Goal: Check status: Check status

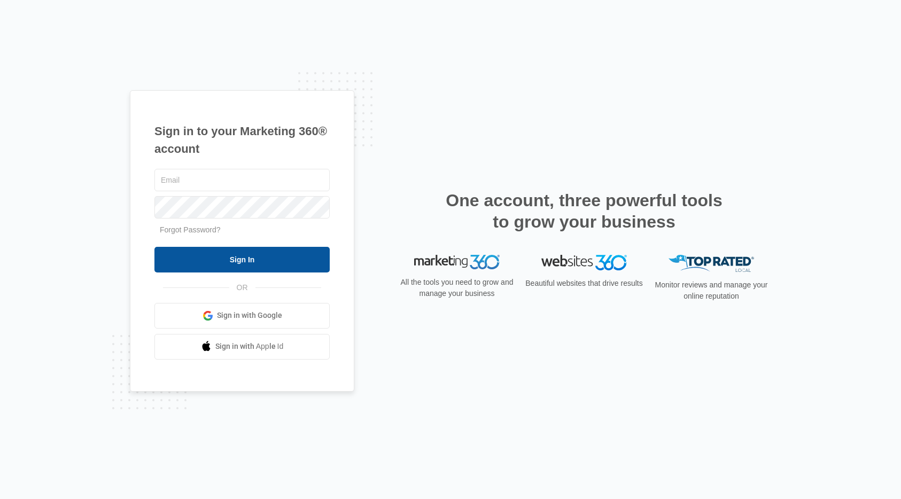
type input "[EMAIL_ADDRESS][DOMAIN_NAME]"
click at [216, 267] on input "Sign In" at bounding box center [241, 260] width 175 height 26
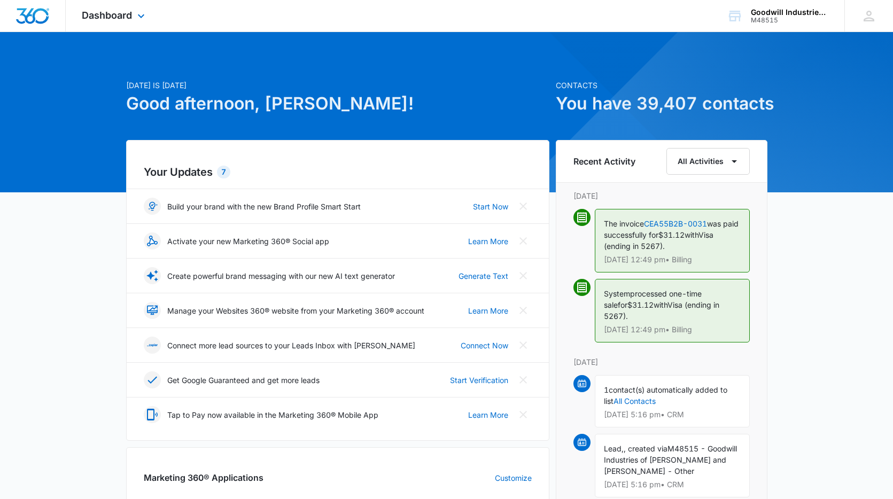
click at [113, 9] on div "Dashboard Apps Reputation Websites Forms CRM Email Social Shop Payments POS Con…" at bounding box center [115, 16] width 98 height 32
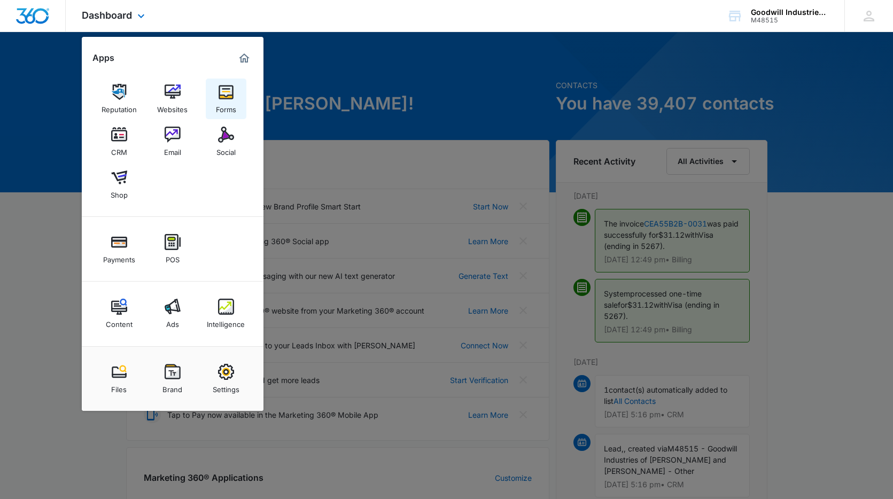
click at [219, 93] on img at bounding box center [226, 92] width 16 height 16
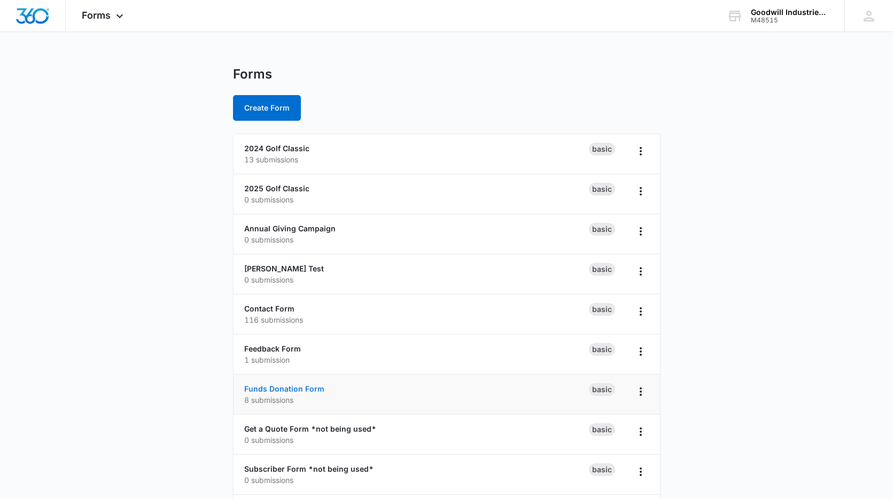
drag, startPoint x: 322, startPoint y: 393, endPoint x: 291, endPoint y: 391, distance: 31.7
click at [320, 392] on div "Funds Donation Form 8 submissions" at bounding box center [416, 394] width 345 height 22
click at [268, 397] on p "8 submissions" at bounding box center [416, 400] width 345 height 11
click at [275, 387] on link "Funds Donation Form" at bounding box center [284, 388] width 80 height 9
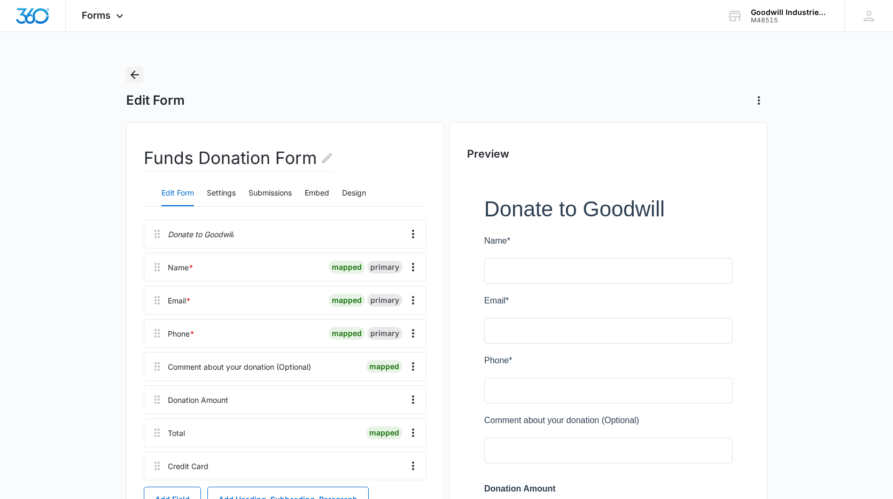
drag, startPoint x: 132, startPoint y: 73, endPoint x: 262, endPoint y: 167, distance: 160.8
click at [271, 140] on div "Edit Form Funds Donation Form Edit Form Settings Submissions Embed Design Donat…" at bounding box center [447, 413] width 642 height 695
click at [265, 195] on button "Submissions" at bounding box center [270, 194] width 43 height 26
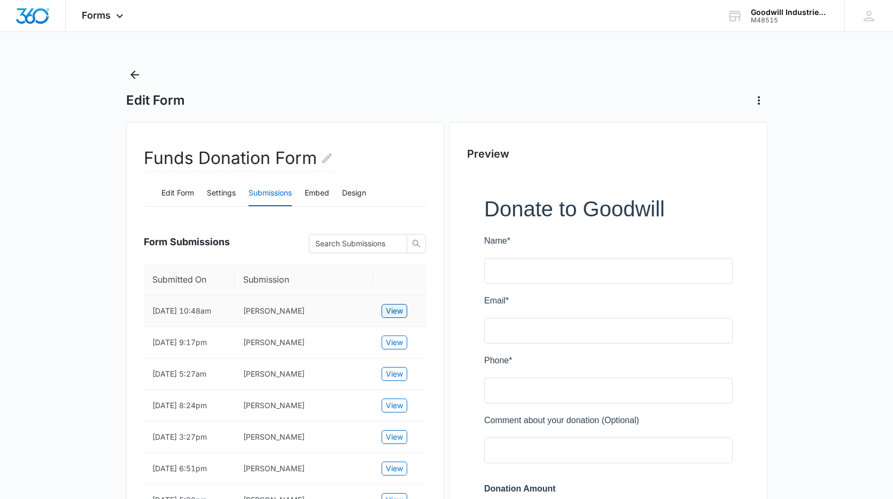
click at [398, 308] on span "View" at bounding box center [394, 311] width 17 height 12
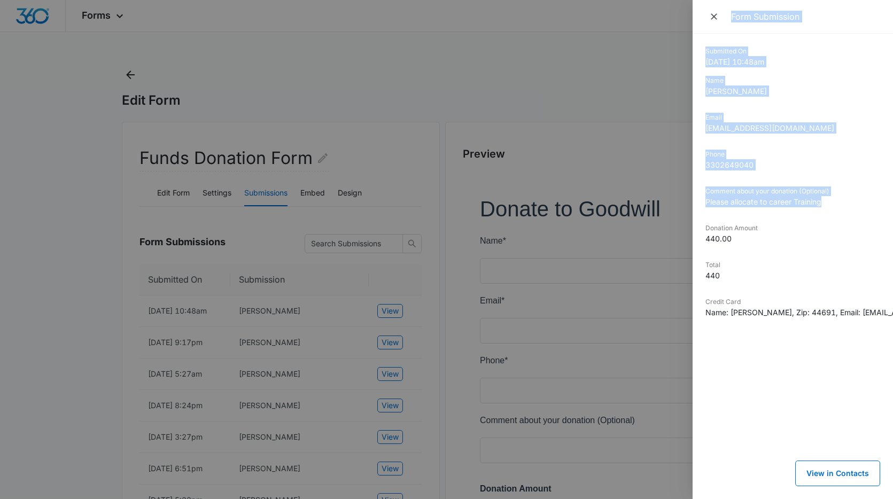
drag, startPoint x: 848, startPoint y: 198, endPoint x: 689, endPoint y: 203, distance: 159.4
click at [689, 203] on div "Form Submission Submitted On 8/20/2025 10:48am Name Donald Klise Email acadiada…" at bounding box center [446, 249] width 893 height 499
drag, startPoint x: 767, startPoint y: 206, endPoint x: 825, endPoint y: 204, distance: 58.3
click at [771, 206] on dd "Please allocate to career Training" at bounding box center [793, 201] width 175 height 11
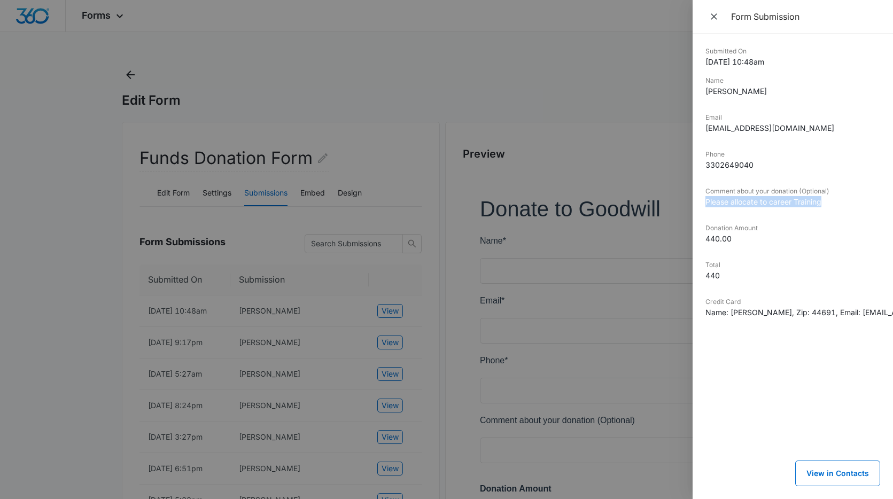
drag, startPoint x: 839, startPoint y: 202, endPoint x: 702, endPoint y: 203, distance: 136.9
click at [702, 203] on div "Submitted On 8/20/2025 10:48am Name Donald Klise Email acadiadak@gmail.com Phon…" at bounding box center [793, 267] width 200 height 466
copy dd "Please allocate to career Training"
